Goal: Transaction & Acquisition: Download file/media

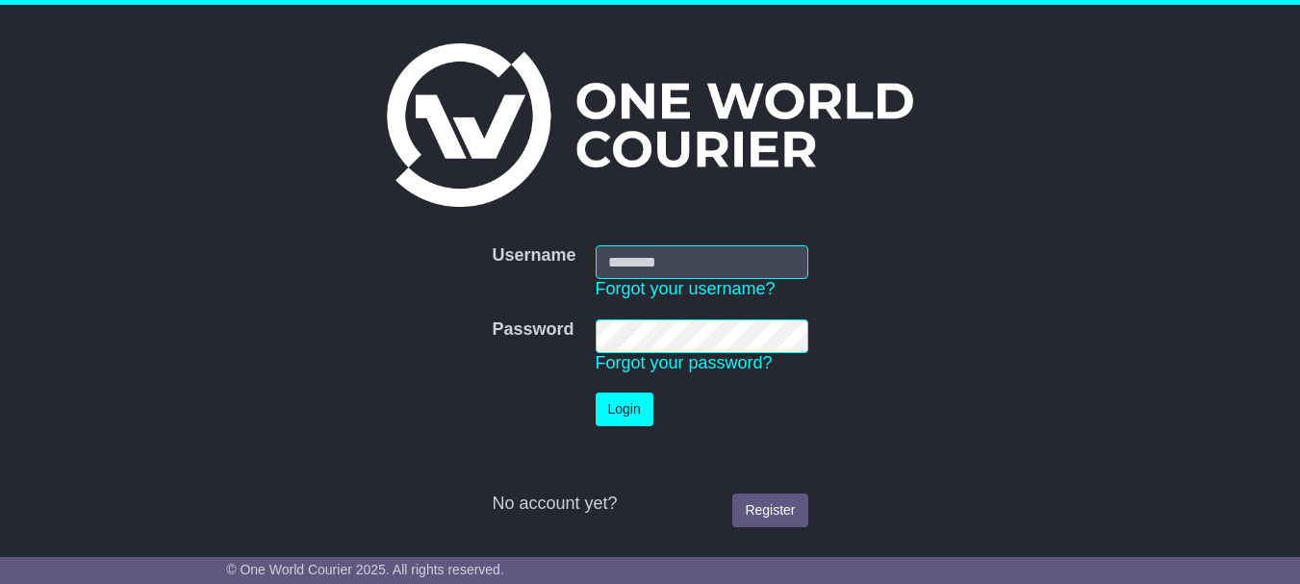
type input "**********"
click at [623, 411] on button "Login" at bounding box center [625, 410] width 58 height 34
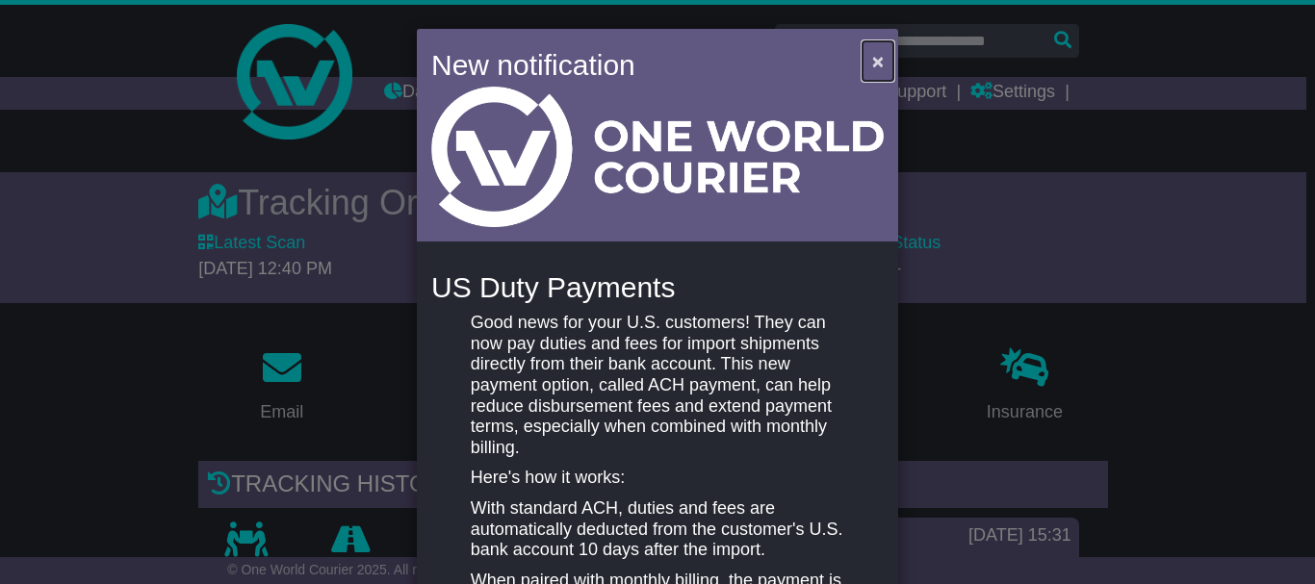
click at [872, 61] on span "×" at bounding box center [878, 61] width 12 height 22
click at [872, 62] on span "×" at bounding box center [878, 61] width 12 height 22
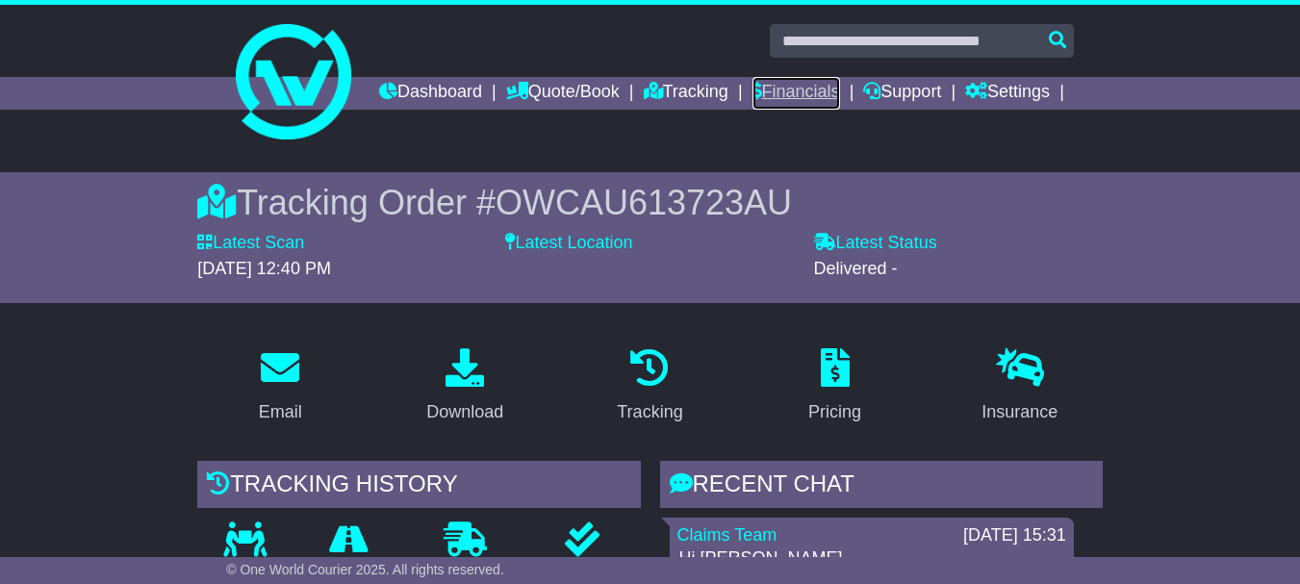
click at [840, 92] on link "Financials" at bounding box center [797, 93] width 88 height 33
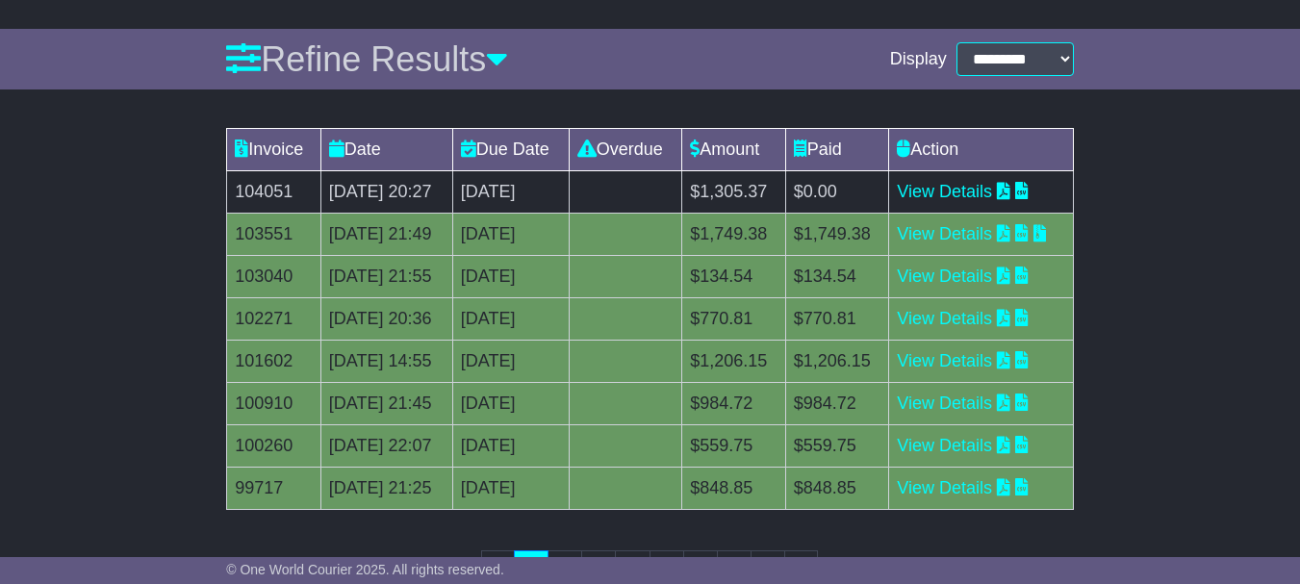
scroll to position [284, 0]
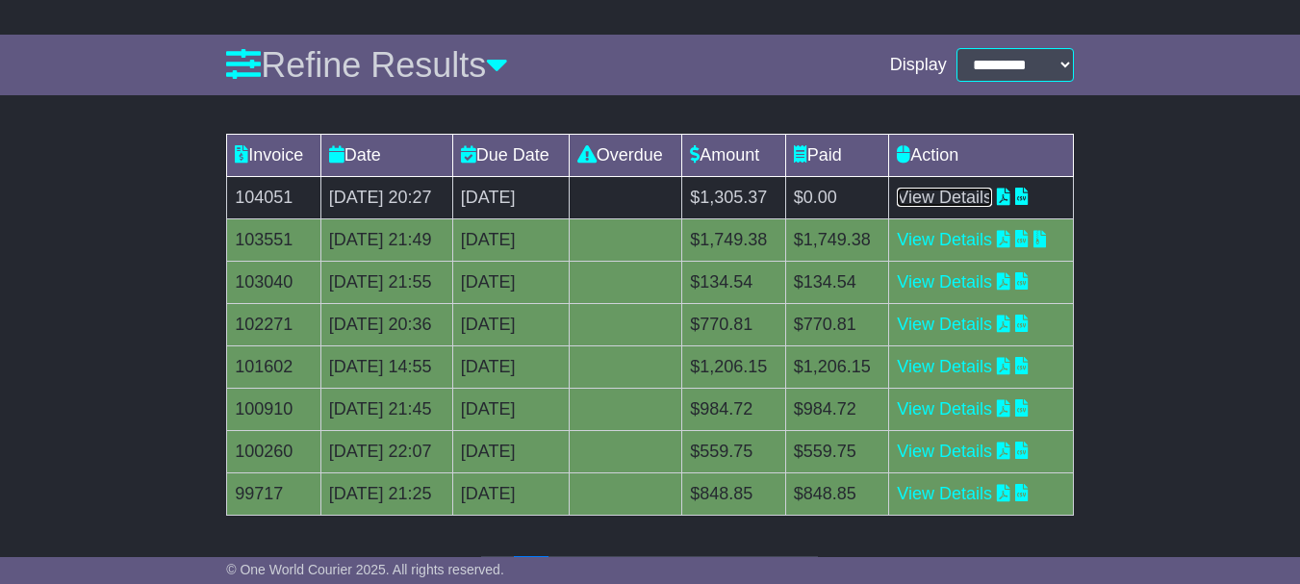
click at [959, 207] on link "View Details" at bounding box center [944, 197] width 95 height 19
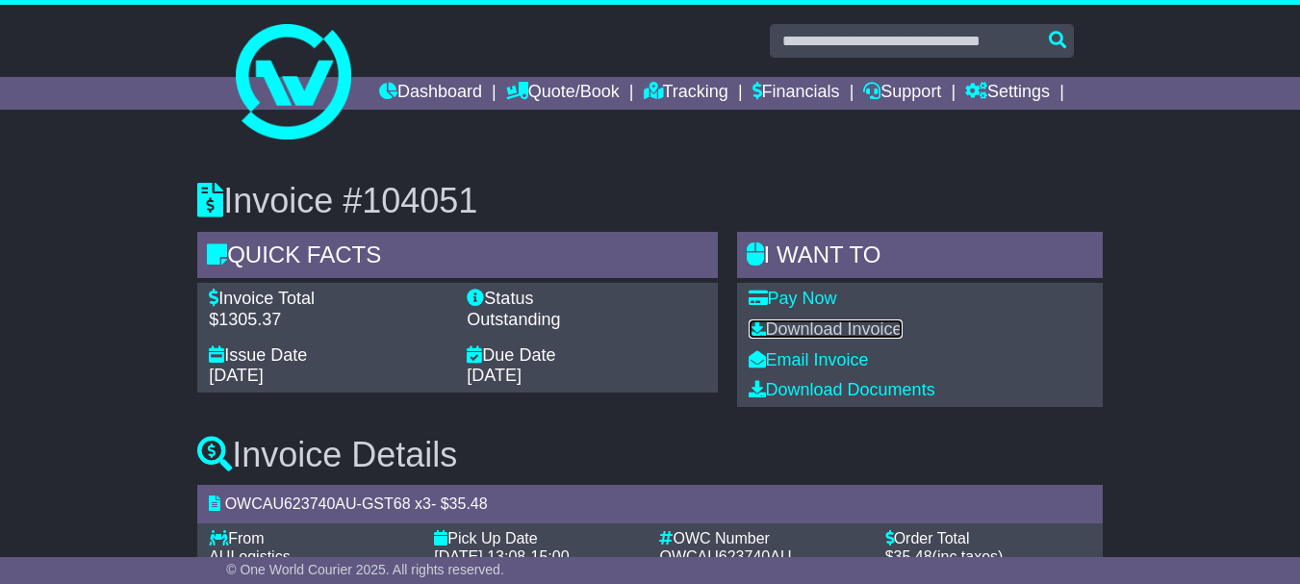
click at [834, 339] on link "Download Invoice" at bounding box center [826, 329] width 154 height 19
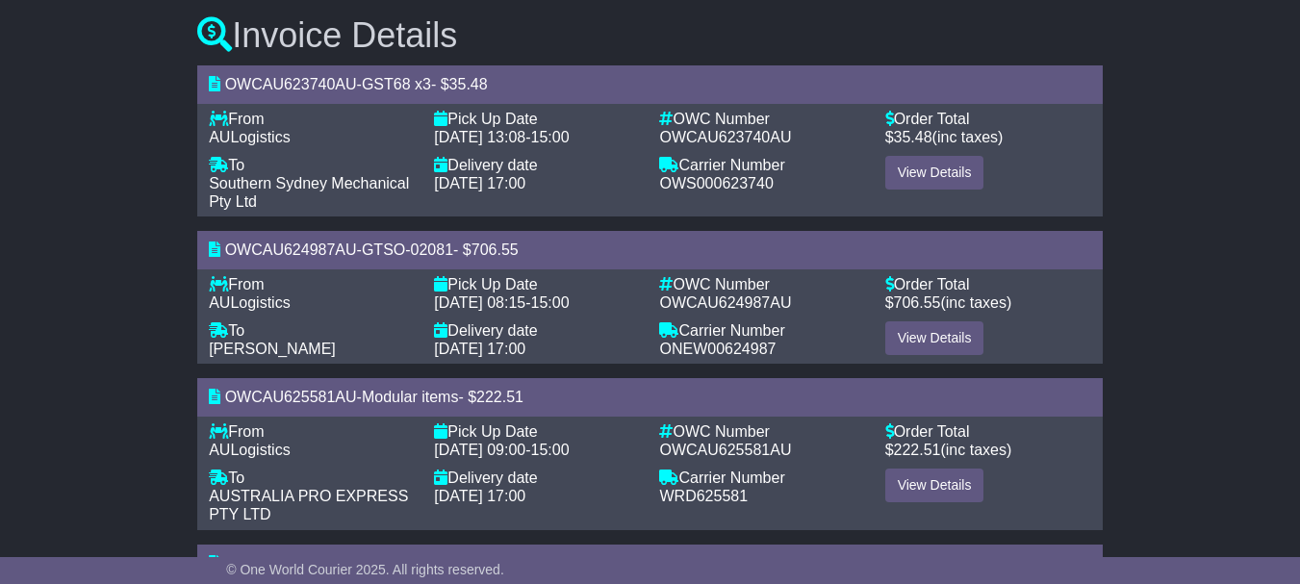
scroll to position [448, 0]
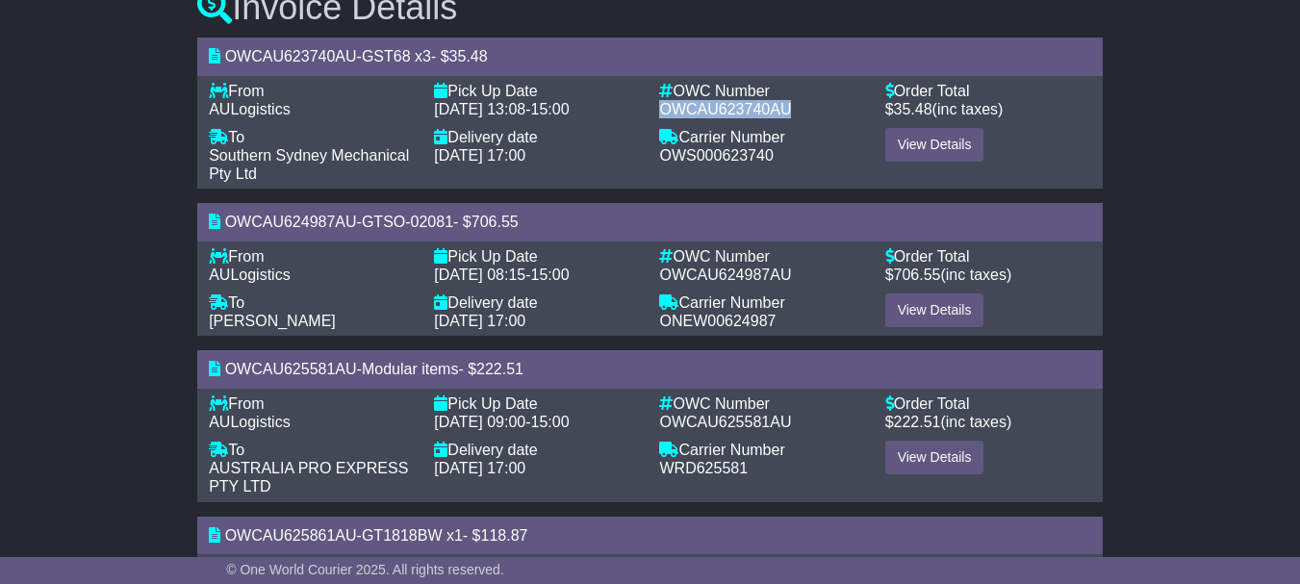
drag, startPoint x: 797, startPoint y: 135, endPoint x: 653, endPoint y: 141, distance: 144.5
click at [653, 118] on div "OWC Number - OWCAU623740AU" at bounding box center [762, 100] width 225 height 37
copy span "OWCAU623740AU"
click at [502, 312] on div "Delivery date -" at bounding box center [537, 303] width 206 height 18
drag, startPoint x: 354, startPoint y: 253, endPoint x: 211, endPoint y: 253, distance: 143.4
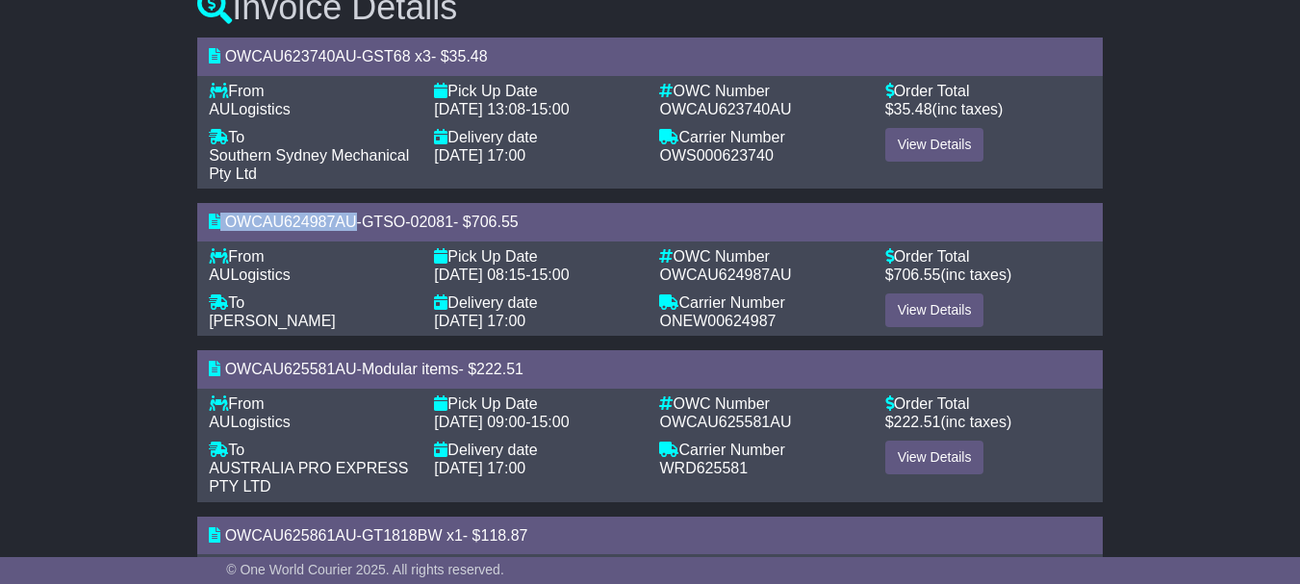
click at [211, 241] on div "OWCAU624987AU - GTSO-02081 - $ 706.55" at bounding box center [650, 222] width 906 height 38
copy div "OWCAU624987AU"
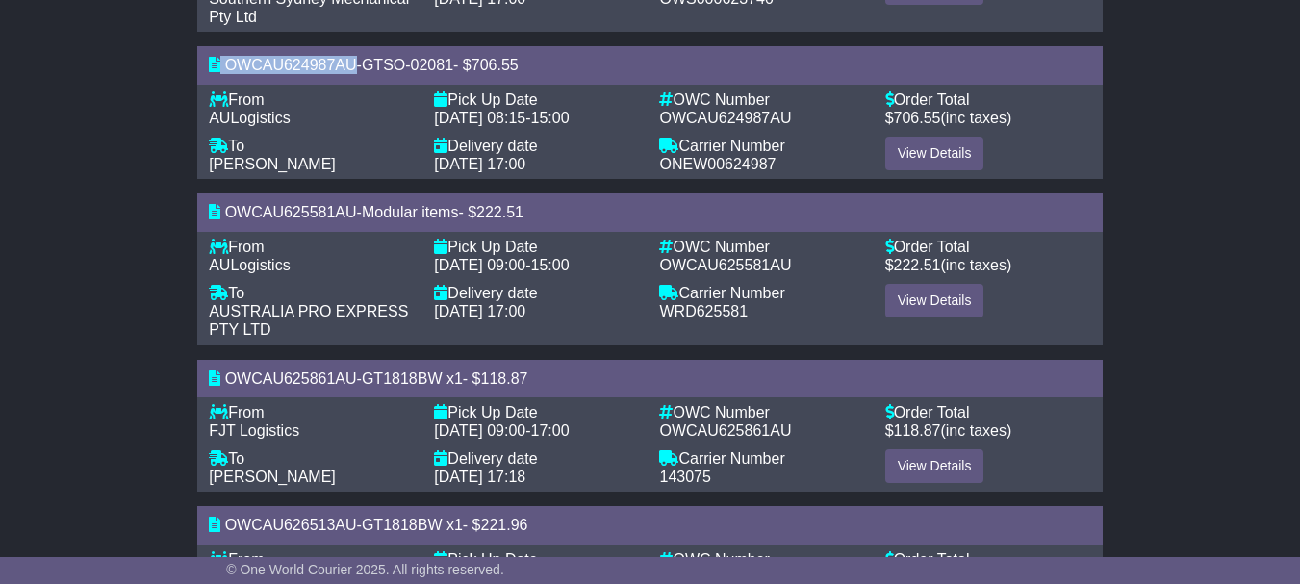
scroll to position [637, 0]
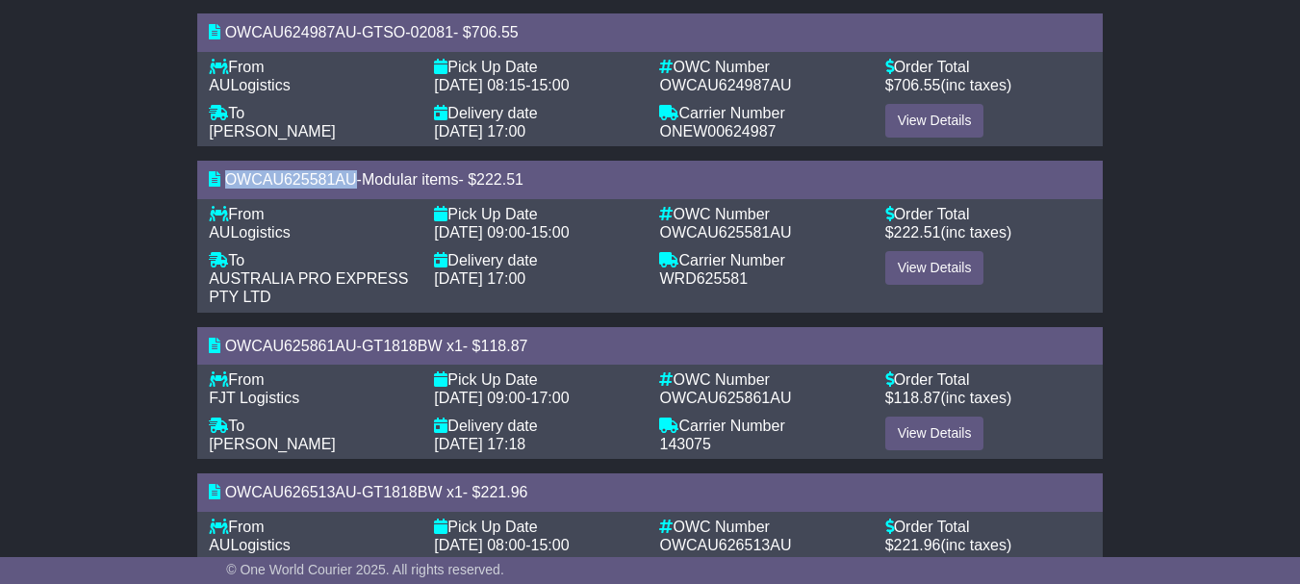
drag, startPoint x: 357, startPoint y: 210, endPoint x: 226, endPoint y: 208, distance: 130.9
click at [226, 198] on div "OWCAU625581AU - Modular items - $ 222.51" at bounding box center [650, 180] width 906 height 38
copy span "OWCAU625581AU"
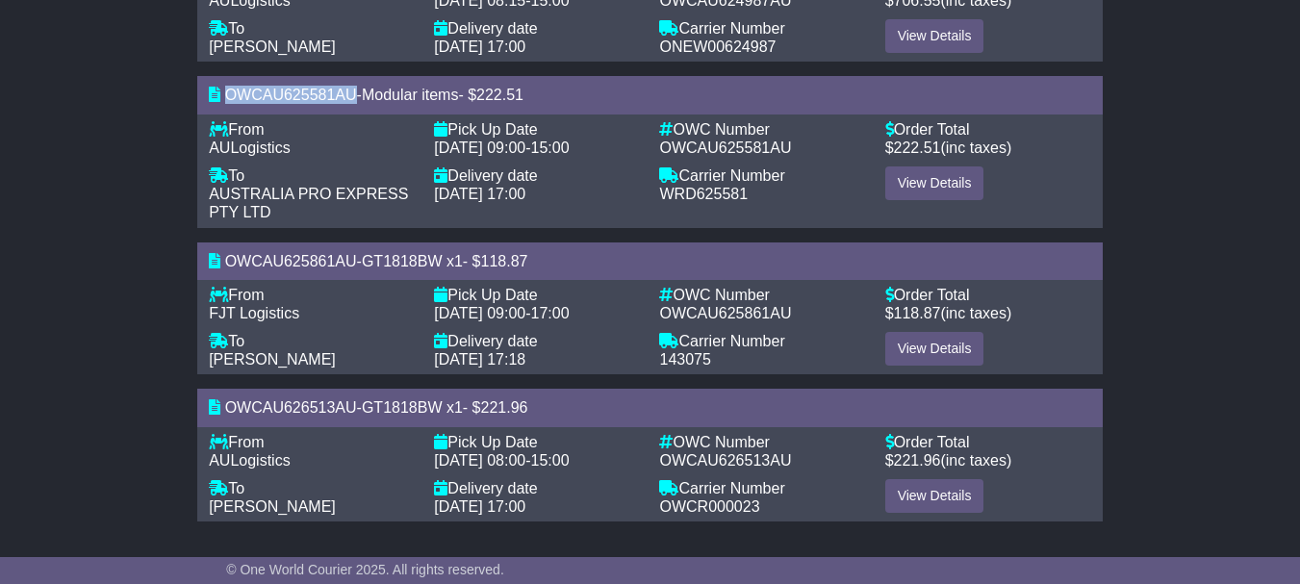
scroll to position [755, 0]
drag, startPoint x: 333, startPoint y: 260, endPoint x: 227, endPoint y: 251, distance: 106.2
click at [227, 251] on div "OWCAU625861AU - GT1818BW x1 - $ 118.87" at bounding box center [650, 262] width 906 height 38
copy span "OWCAU625861"
drag, startPoint x: 357, startPoint y: 407, endPoint x: 218, endPoint y: 403, distance: 139.6
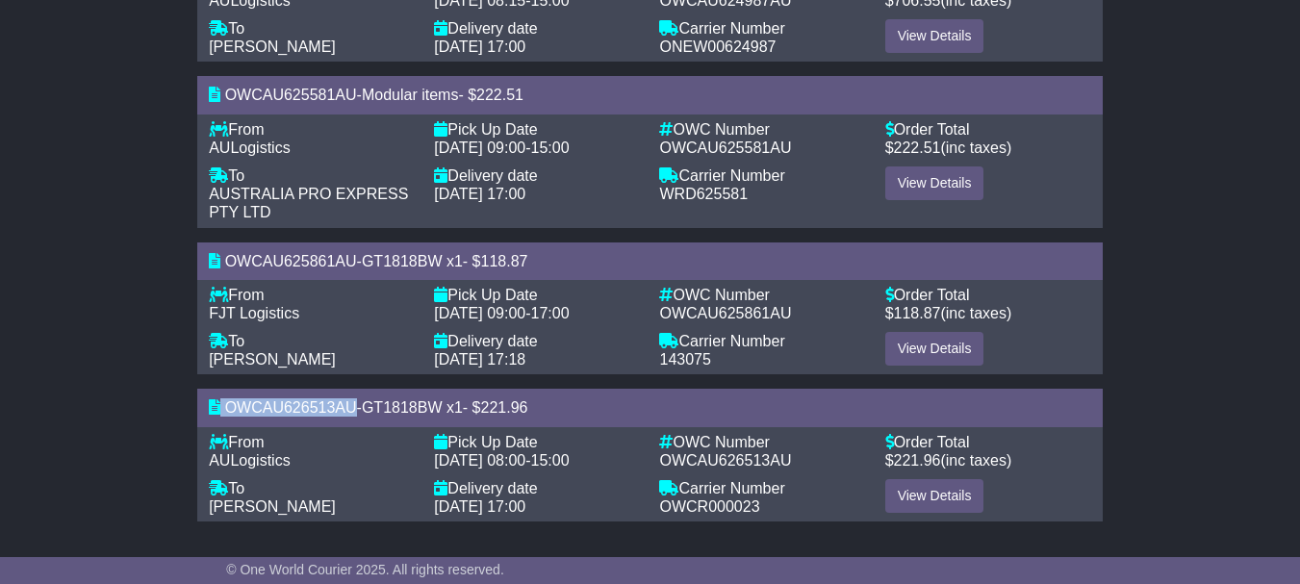
click at [218, 403] on div "OWCAU626513AU - GT1818BW x1 - $ 221.96" at bounding box center [650, 408] width 906 height 38
copy div "OWCAU626513AU"
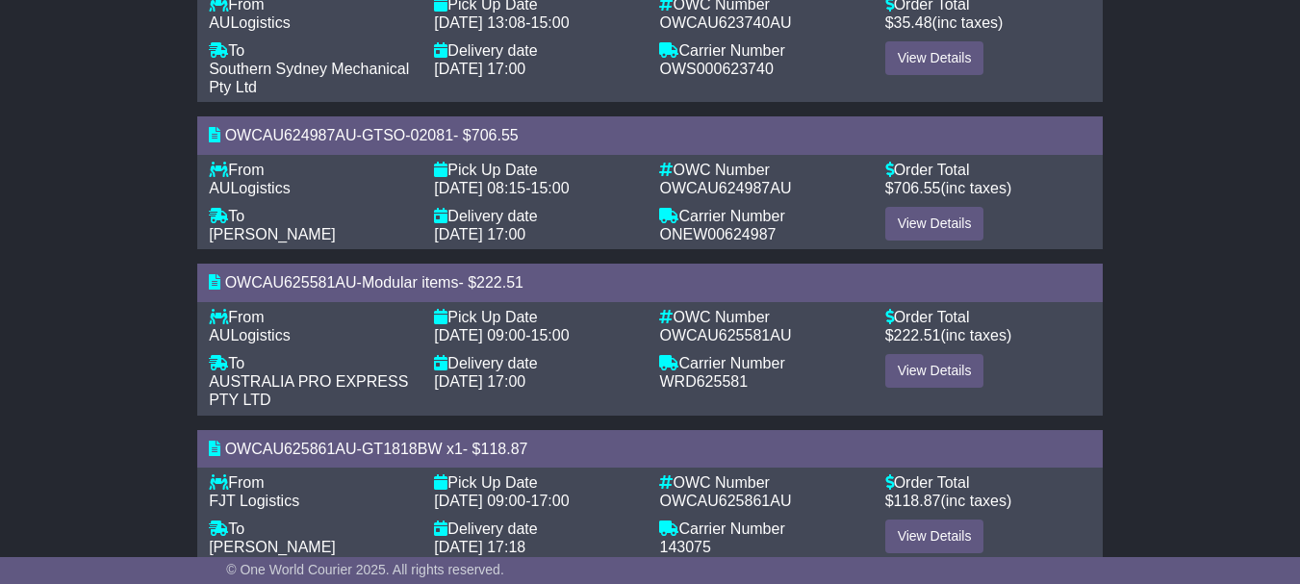
scroll to position [532, 0]
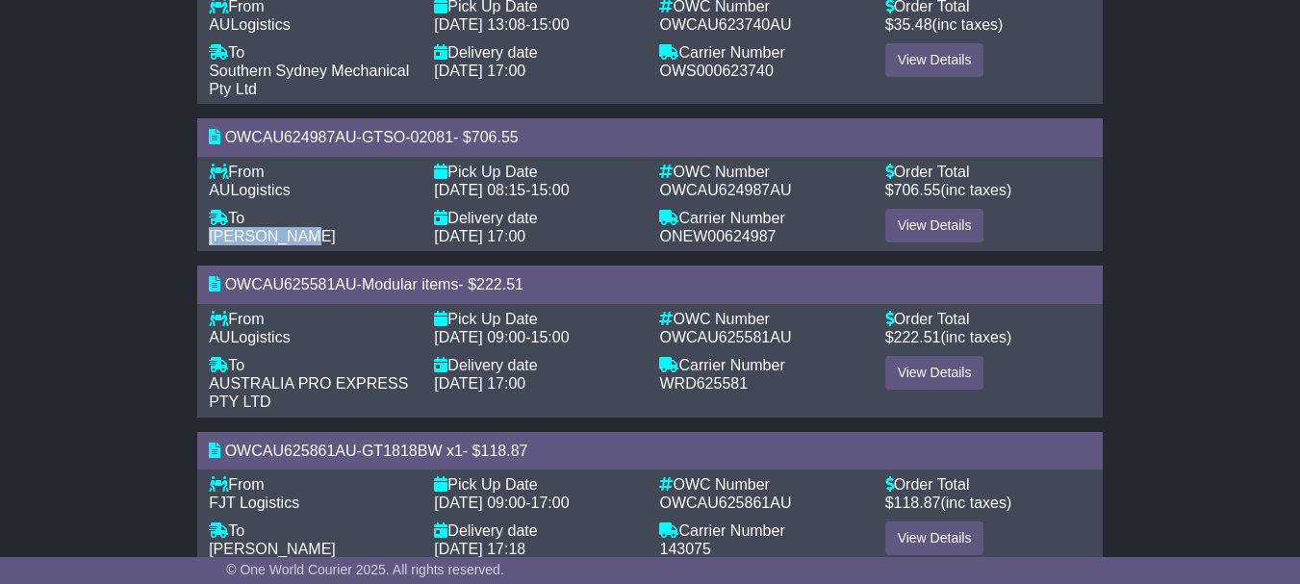
drag, startPoint x: 299, startPoint y: 267, endPoint x: 197, endPoint y: 263, distance: 102.1
click at [197, 252] on div "From - AULogistics To - Chris Bonny Pick Up Date - 23 Jul 2025 08:15 - 15:00 De…" at bounding box center [650, 204] width 906 height 95
copy span "Chris Bonny"
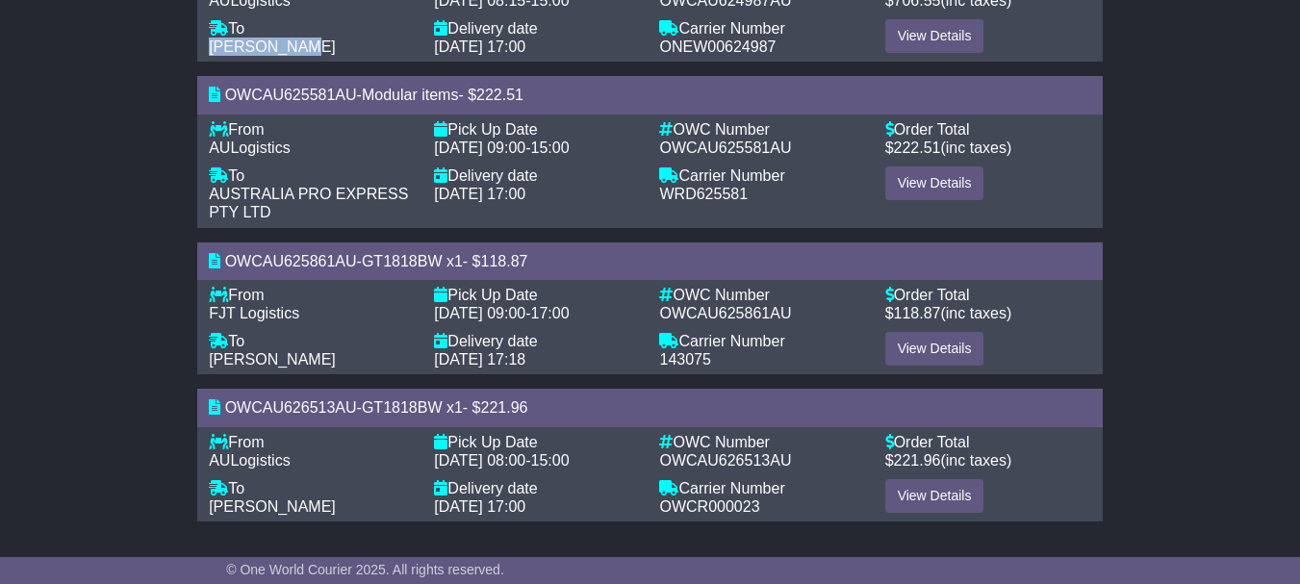
scroll to position [755, 0]
